Goal: Information Seeking & Learning: Learn about a topic

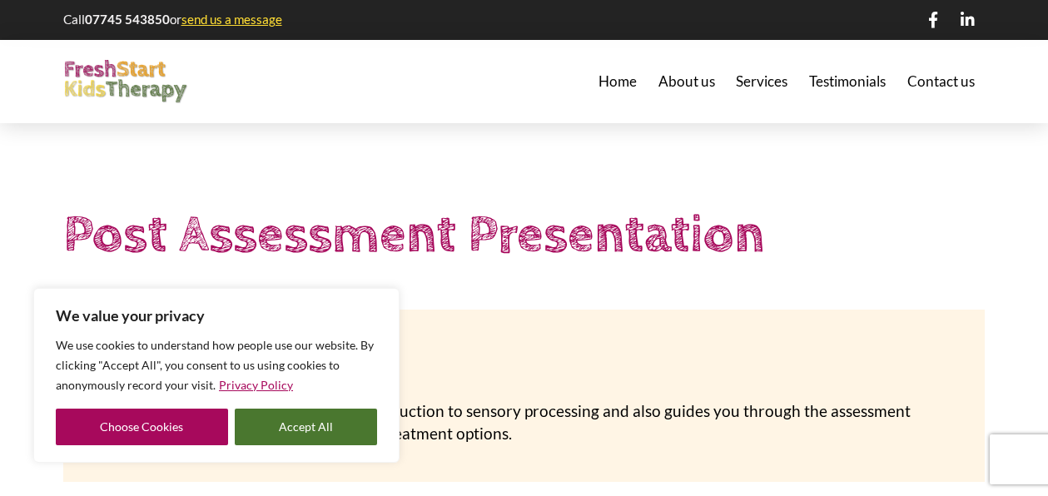
click at [325, 407] on div "We use cookies to understand how people use our website. By clicking "Accept Al…" at bounding box center [216, 390] width 321 height 110
click at [328, 418] on button "Accept All" at bounding box center [306, 427] width 143 height 37
checkbox input "true"
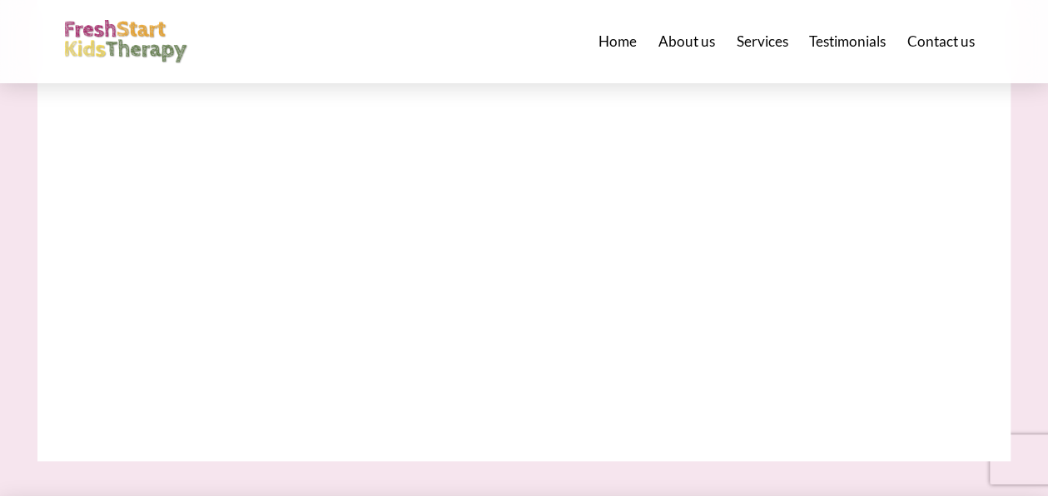
scroll to position [647, 0]
click at [842, 42] on span "Testimonials" at bounding box center [847, 41] width 77 height 14
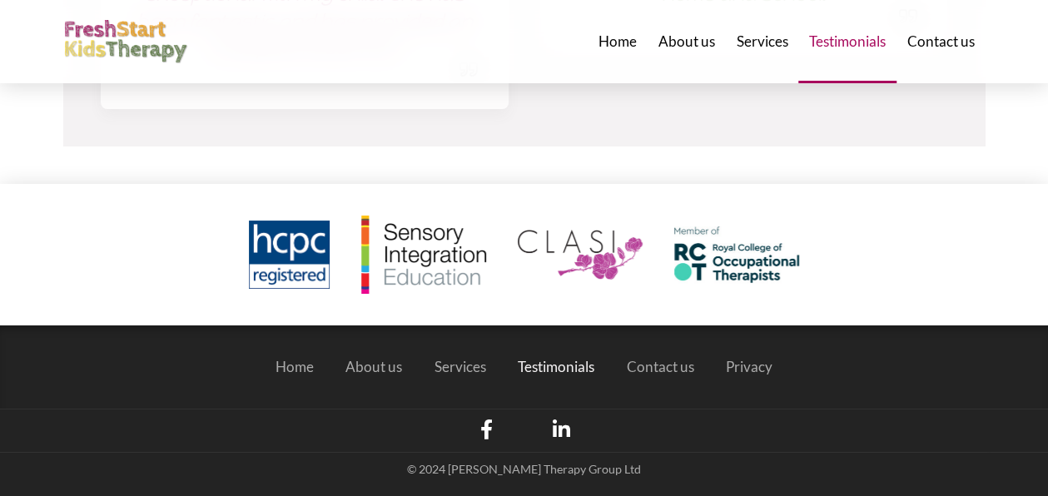
scroll to position [2978, 0]
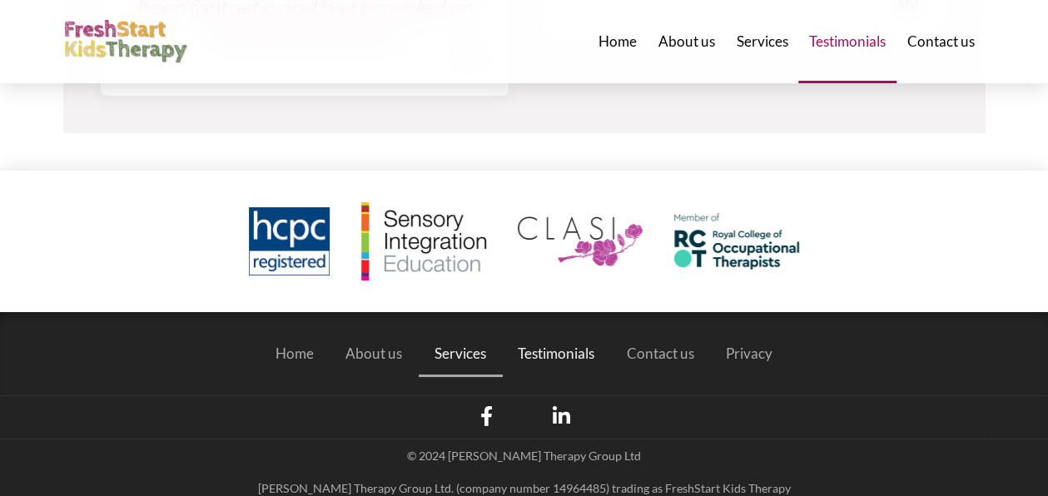
click at [467, 346] on span "Services" at bounding box center [460, 353] width 52 height 14
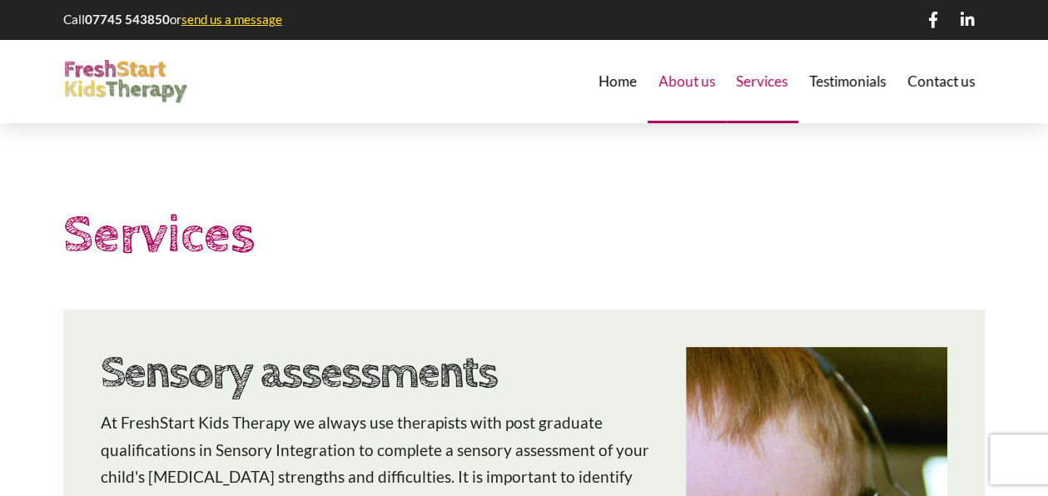
click at [701, 74] on span "About us" at bounding box center [686, 81] width 57 height 14
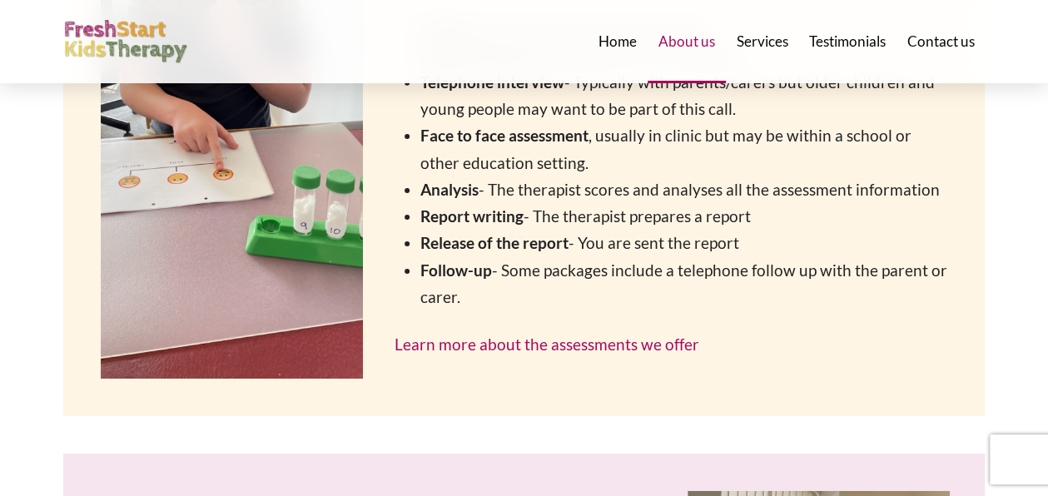
scroll to position [2629, 0]
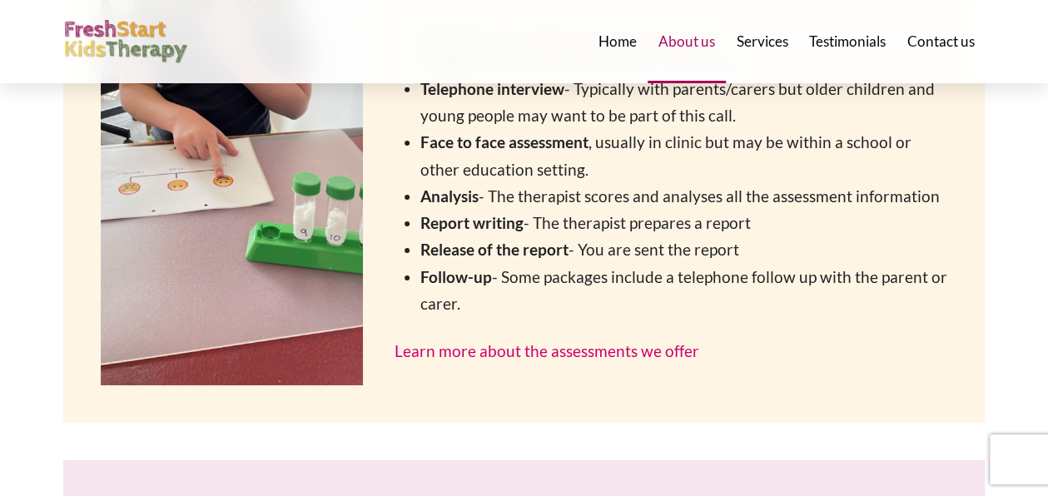
click at [606, 341] on link "Learn more about the assessments we offer" at bounding box center [547, 350] width 305 height 19
